Goal: Transaction & Acquisition: Purchase product/service

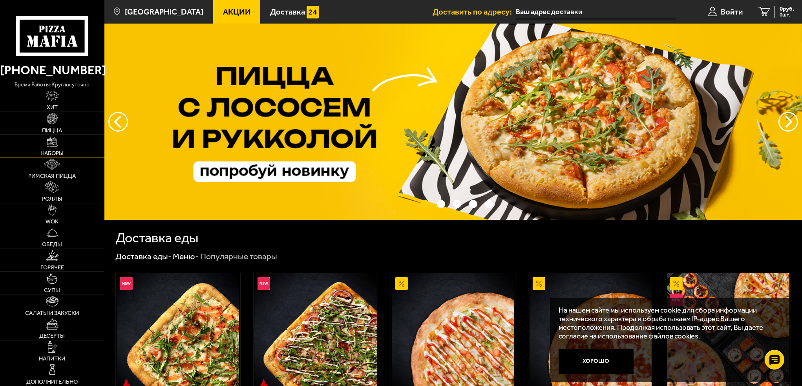
click at [55, 149] on link "Наборы" at bounding box center [52, 146] width 104 height 22
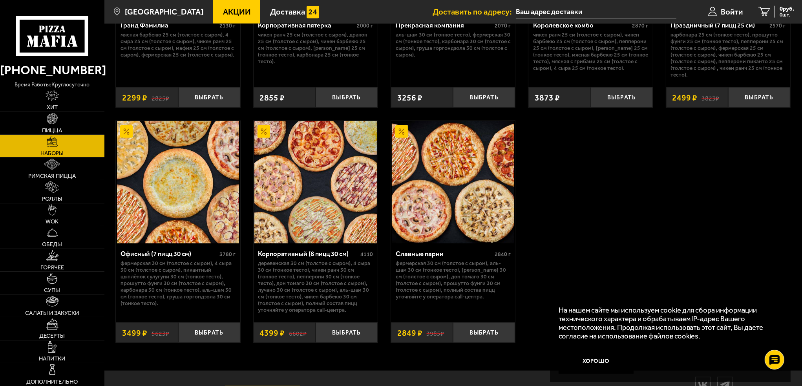
scroll to position [1256, 0]
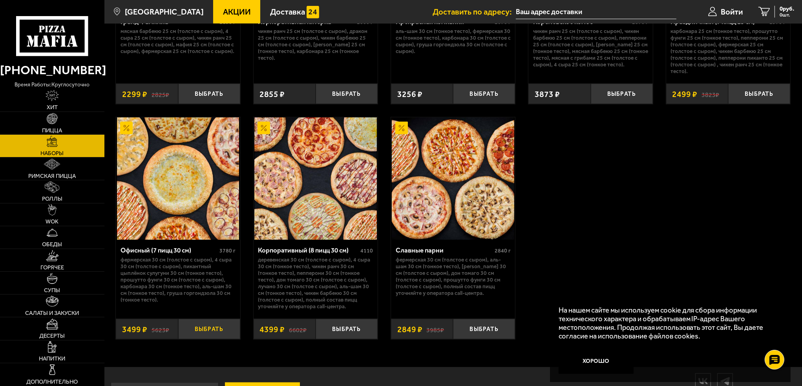
click at [196, 326] on button "Выбрать" at bounding box center [209, 329] width 62 height 20
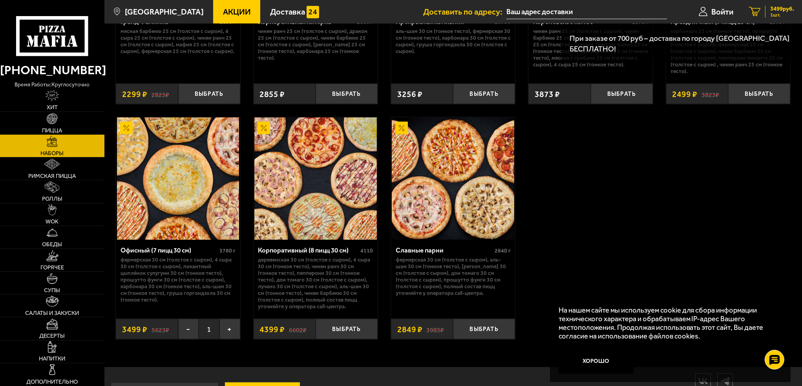
click at [766, 9] on div "3499 руб. 1 шт." at bounding box center [779, 12] width 29 height 12
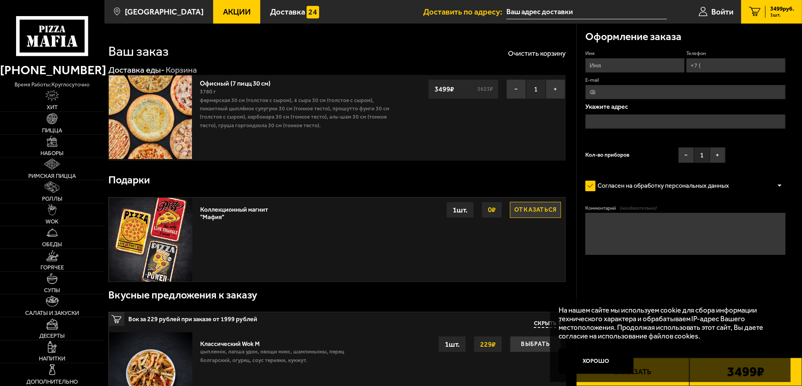
click at [522, 12] on input "text" at bounding box center [586, 12] width 161 height 15
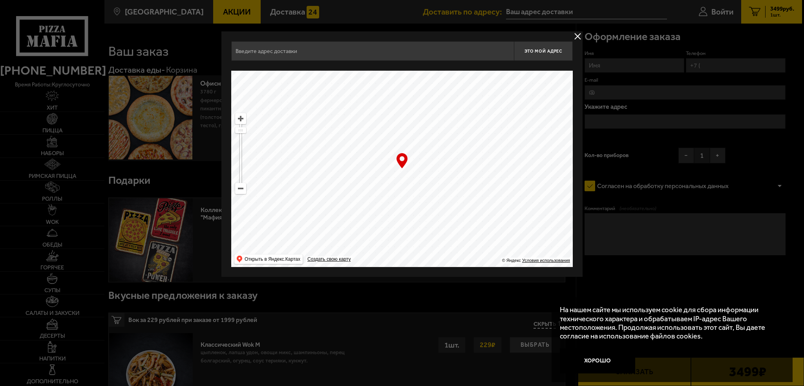
drag, startPoint x: 346, startPoint y: 150, endPoint x: 463, endPoint y: 195, distance: 125.3
click at [574, 226] on div "Это мой адрес Найдите адрес перетащив карту … © Яндекс Условия использования От…" at bounding box center [401, 153] width 361 height 245
drag, startPoint x: 364, startPoint y: 152, endPoint x: 373, endPoint y: 165, distance: 16.2
click at [371, 164] on ymaps at bounding box center [402, 169] width 342 height 196
drag, startPoint x: 360, startPoint y: 153, endPoint x: 375, endPoint y: 196, distance: 45.7
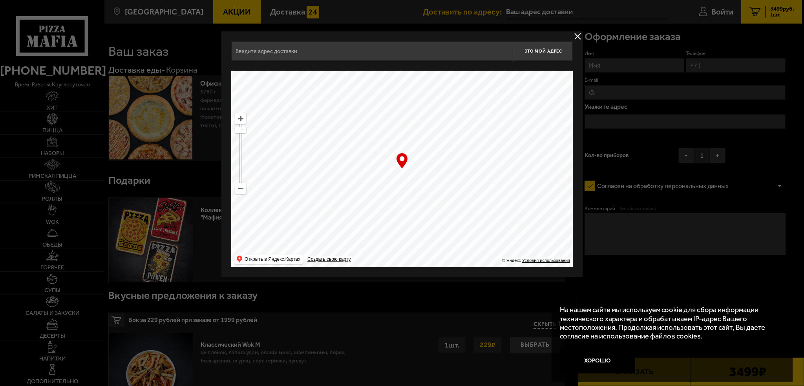
click at [375, 196] on ymaps at bounding box center [402, 169] width 342 height 196
type input "[STREET_ADDRESS]"
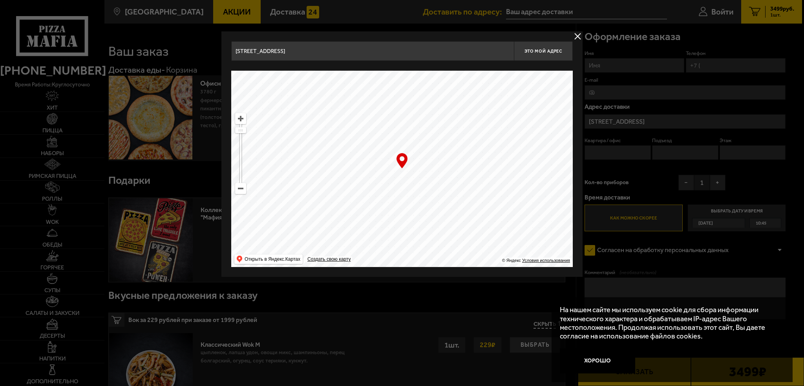
drag, startPoint x: 348, startPoint y: 166, endPoint x: 425, endPoint y: 223, distance: 95.2
click at [444, 243] on ymaps at bounding box center [402, 169] width 342 height 196
drag, startPoint x: 379, startPoint y: 172, endPoint x: 438, endPoint y: 219, distance: 75.4
click at [438, 219] on ymaps at bounding box center [402, 169] width 342 height 196
drag, startPoint x: 325, startPoint y: 147, endPoint x: 368, endPoint y: 243, distance: 105.2
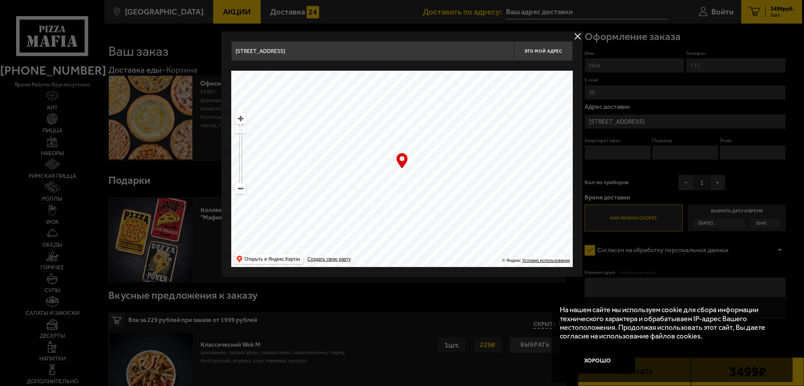
click at [376, 275] on div "[STREET_ADDRESS] Это мой адрес Найдите адрес перетащив карту … © Яндекс Условия…" at bounding box center [401, 153] width 361 height 245
drag, startPoint x: 320, startPoint y: 105, endPoint x: 391, endPoint y: 253, distance: 164.2
click at [391, 253] on ymaps at bounding box center [402, 169] width 342 height 196
type input "[PERSON_NAME][STREET_ADDRESS]"
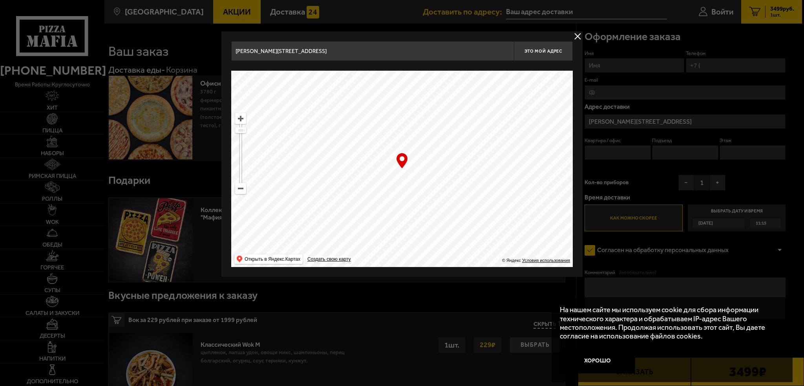
drag, startPoint x: 335, startPoint y: 167, endPoint x: 349, endPoint y: 213, distance: 47.9
click at [351, 206] on ymaps at bounding box center [402, 169] width 342 height 196
drag, startPoint x: 327, startPoint y: 157, endPoint x: 510, endPoint y: 220, distance: 193.4
click at [507, 221] on ymaps at bounding box center [402, 169] width 342 height 196
click at [392, 251] on ymaps at bounding box center [402, 169] width 342 height 196
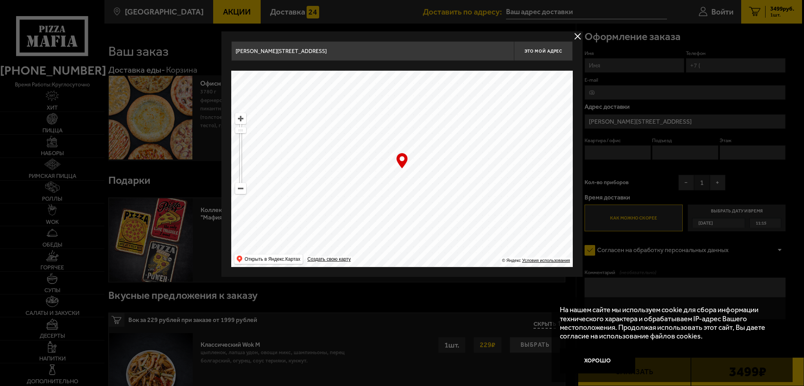
drag, startPoint x: 330, startPoint y: 158, endPoint x: 361, endPoint y: 210, distance: 60.4
click at [363, 223] on ymaps at bounding box center [402, 169] width 342 height 196
drag, startPoint x: 347, startPoint y: 168, endPoint x: 415, endPoint y: 249, distance: 105.1
click at [415, 249] on ymaps at bounding box center [402, 169] width 342 height 196
drag, startPoint x: 377, startPoint y: 154, endPoint x: 361, endPoint y: 243, distance: 90.2
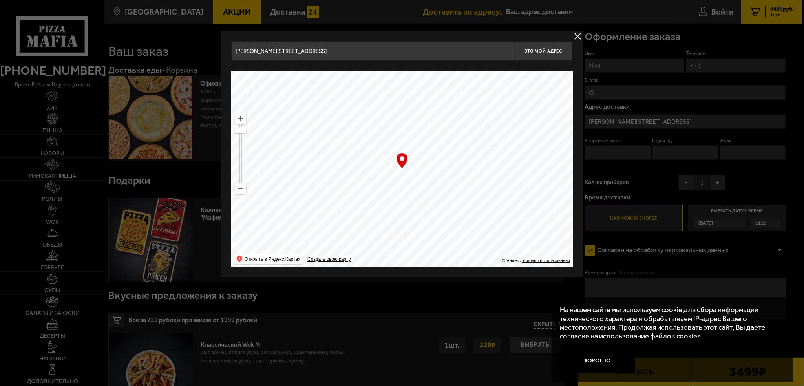
click at [362, 243] on ymaps at bounding box center [402, 169] width 342 height 196
drag, startPoint x: 360, startPoint y: 220, endPoint x: 349, endPoint y: 249, distance: 30.7
click at [351, 247] on ymaps at bounding box center [402, 169] width 342 height 196
type input "[STREET_ADDRESS]"
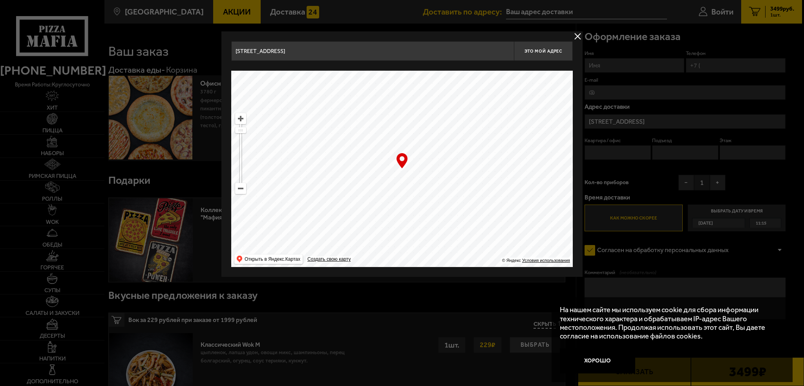
drag, startPoint x: 344, startPoint y: 152, endPoint x: 346, endPoint y: 230, distance: 77.4
click at [347, 229] on ymaps at bounding box center [402, 169] width 342 height 196
drag, startPoint x: 331, startPoint y: 157, endPoint x: 346, endPoint y: 249, distance: 93.3
click at [347, 247] on ymaps at bounding box center [402, 169] width 342 height 196
drag, startPoint x: 347, startPoint y: 162, endPoint x: 262, endPoint y: 152, distance: 85.8
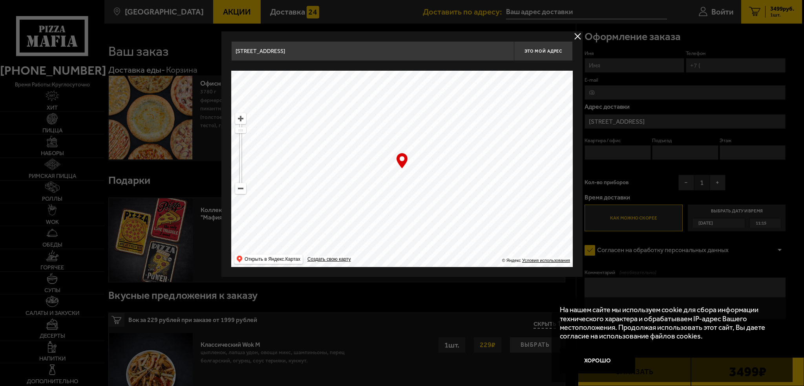
click at [250, 146] on ymaps at bounding box center [402, 169] width 342 height 196
type input "[STREET_ADDRESS]"
drag, startPoint x: 326, startPoint y: 171, endPoint x: 309, endPoint y: 171, distance: 16.9
click at [309, 171] on ymaps at bounding box center [402, 169] width 342 height 196
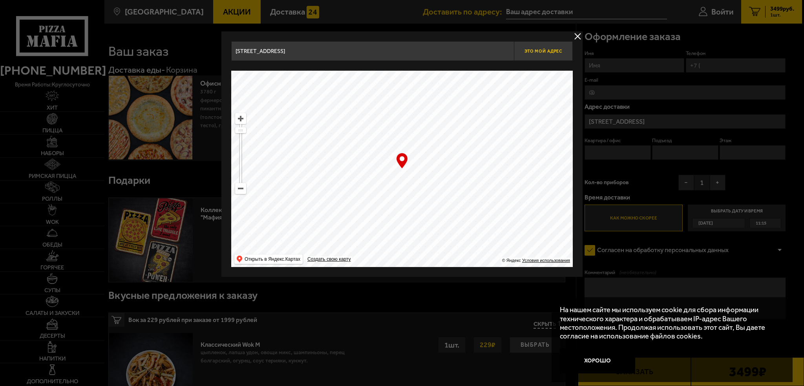
click at [537, 47] on button "Это мой адрес" at bounding box center [543, 51] width 59 height 20
type input "[STREET_ADDRESS]"
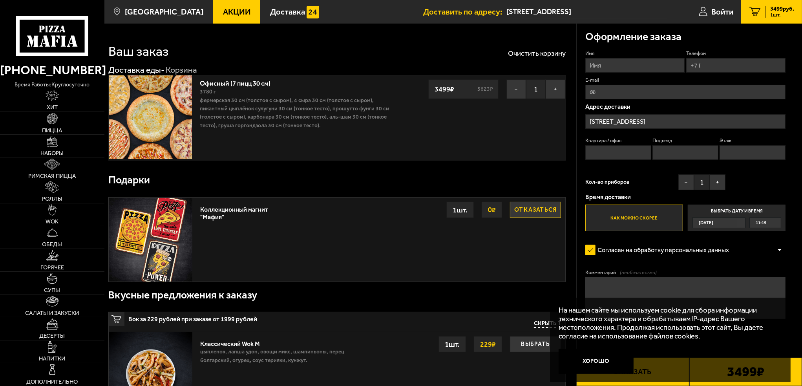
click at [595, 64] on input "Имя" at bounding box center [634, 65] width 99 height 15
type input "B"
type input "[PERSON_NAME]"
type input "[PHONE_NUMBER]"
click at [609, 88] on input "E-mail" at bounding box center [685, 92] width 201 height 15
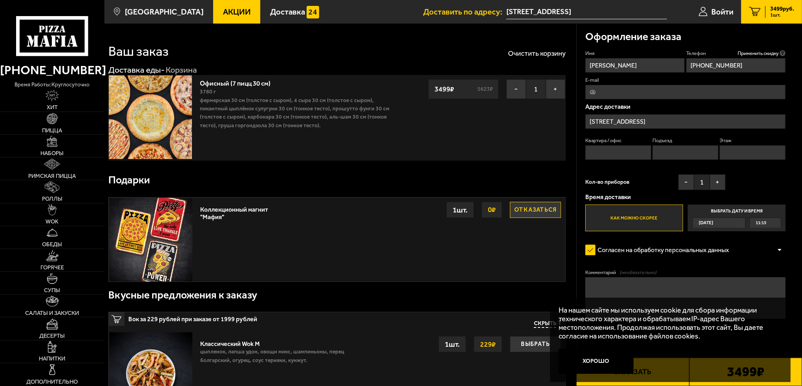
type input "[EMAIL_ADDRESS][DOMAIN_NAME]"
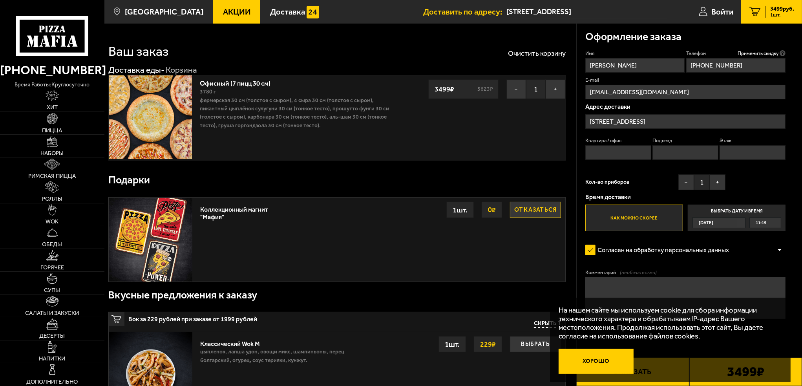
click at [592, 364] on button "Хорошо" at bounding box center [596, 361] width 75 height 25
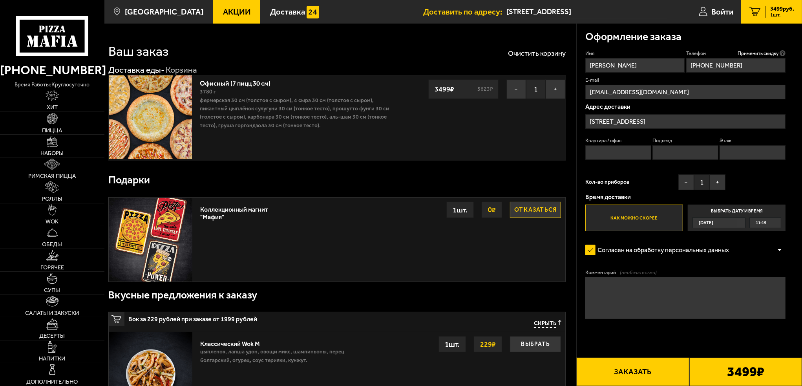
click at [652, 373] on button "Заказать" at bounding box center [632, 372] width 113 height 28
click at [625, 148] on input "Квартира / офис" at bounding box center [618, 152] width 66 height 15
type input "408"
click at [666, 152] on input "Подъезд" at bounding box center [686, 152] width 66 height 15
type input "1"
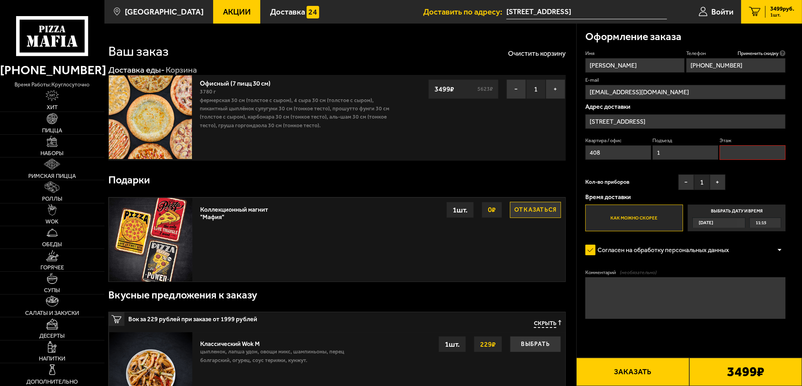
click at [743, 157] on input "Этаж" at bounding box center [753, 152] width 66 height 15
drag, startPoint x: 728, startPoint y: 152, endPoint x: 724, endPoint y: 152, distance: 4.7
click at [724, 152] on input "1" at bounding box center [753, 152] width 66 height 15
type input "4"
click at [685, 185] on button "−" at bounding box center [686, 182] width 16 height 16
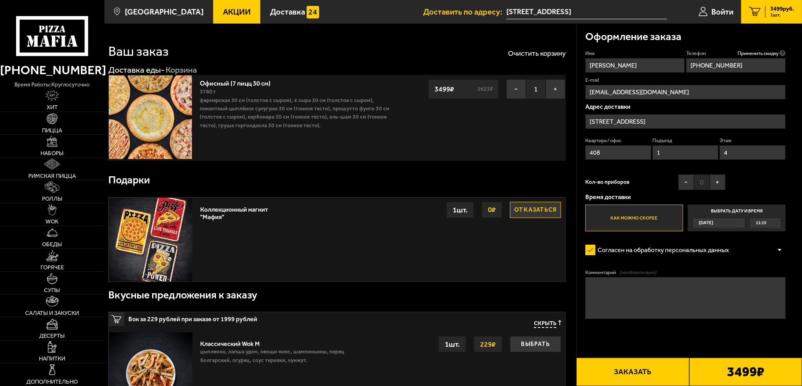
click at [651, 371] on button "Заказать" at bounding box center [632, 372] width 113 height 28
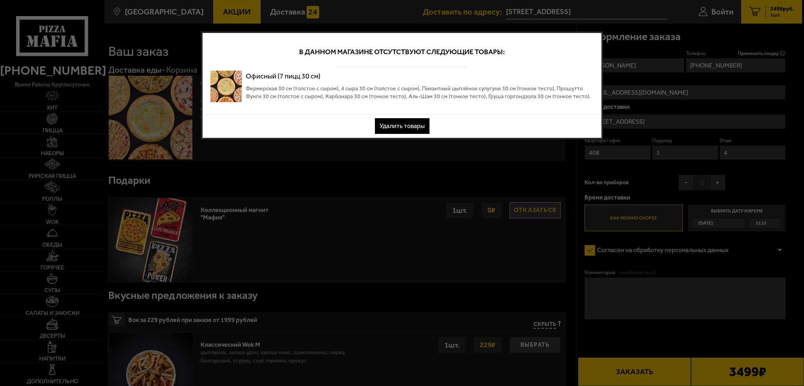
click at [419, 124] on button "Удалить товары" at bounding box center [402, 126] width 55 height 16
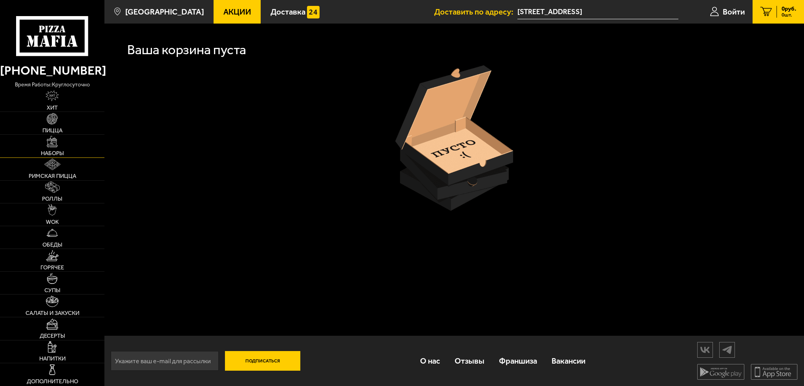
click at [54, 148] on link "Наборы" at bounding box center [52, 146] width 104 height 22
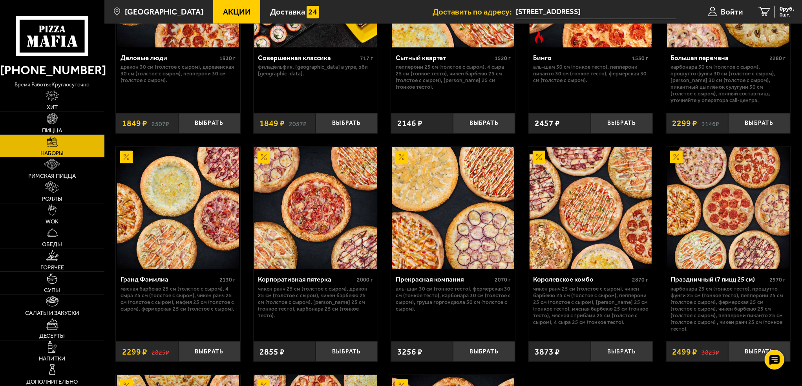
scroll to position [1021, 0]
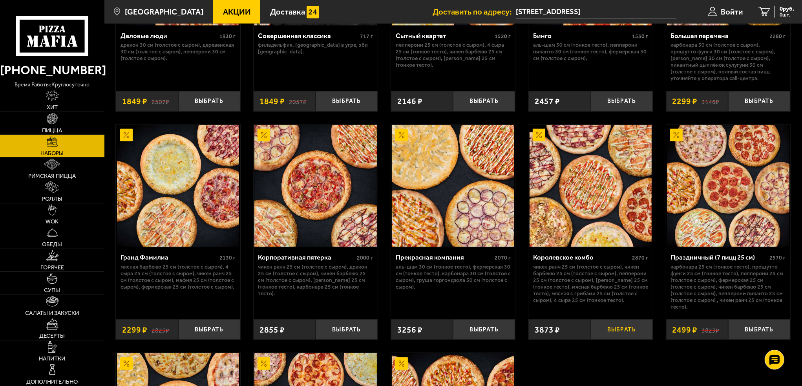
click at [612, 324] on button "Выбрать" at bounding box center [622, 329] width 62 height 20
click at [781, 9] on span "3873 руб." at bounding box center [782, 9] width 24 height 6
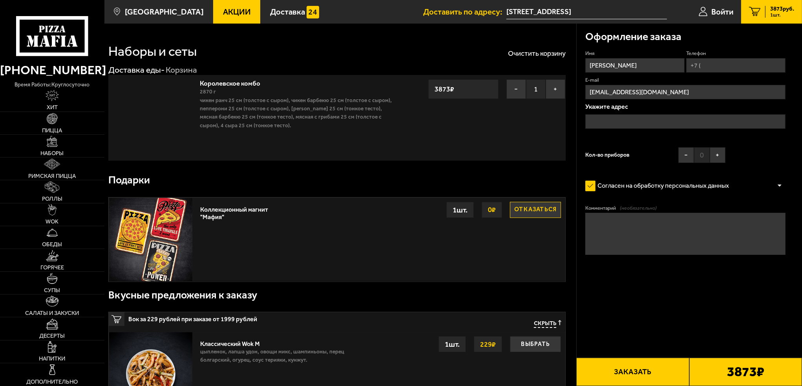
type input "[STREET_ADDRESS]"
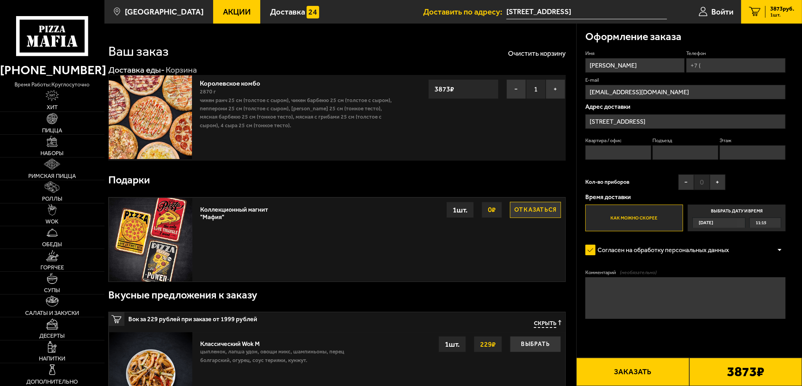
click at [642, 375] on button "Заказать" at bounding box center [632, 372] width 113 height 28
click at [714, 64] on input "Телефон" at bounding box center [735, 65] width 99 height 15
click at [707, 62] on input "Телефон" at bounding box center [735, 65] width 99 height 15
type input "[PHONE_NUMBER]"
click at [638, 159] on input "Квартира / офис" at bounding box center [618, 152] width 66 height 15
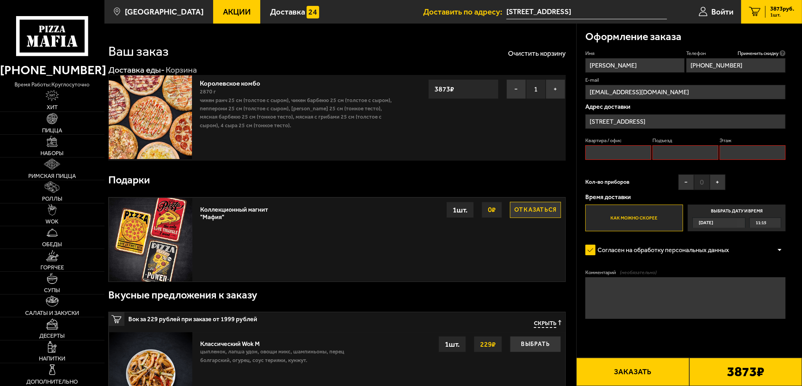
type input "408"
click at [667, 155] on input "Подъезд" at bounding box center [686, 152] width 66 height 15
type input "1"
click at [728, 154] on input "Этаж" at bounding box center [753, 152] width 66 height 15
type input "4"
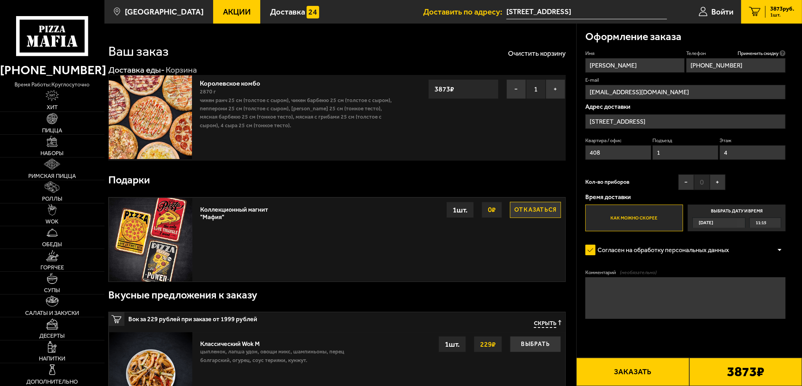
click at [664, 375] on button "Заказать" at bounding box center [632, 372] width 113 height 28
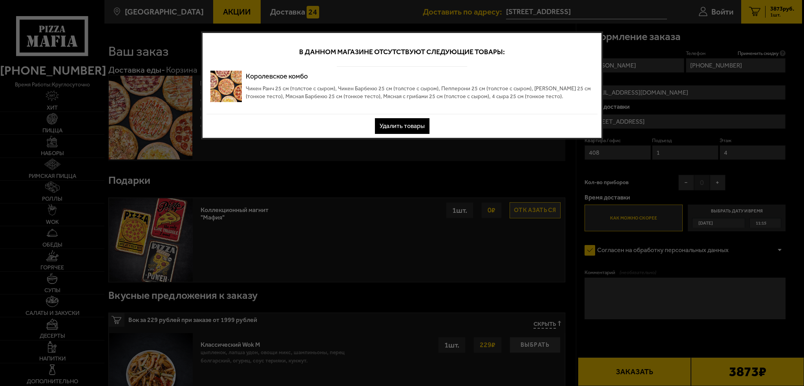
click at [411, 132] on button "Удалить товары" at bounding box center [402, 126] width 55 height 16
